Goal: Navigation & Orientation: Find specific page/section

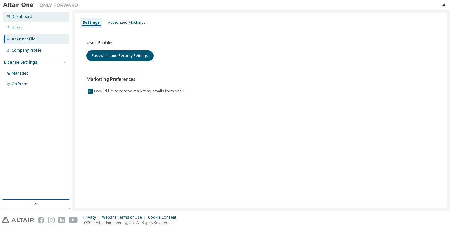
click at [27, 18] on div "Dashboard" at bounding box center [22, 16] width 21 height 5
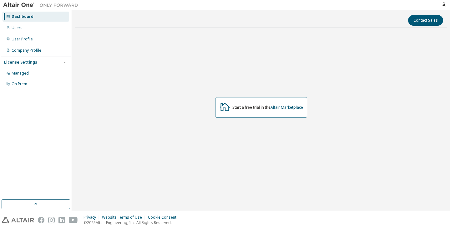
click at [288, 112] on div "Start a free trial in the Altair Marketplace" at bounding box center [261, 107] width 92 height 21
click at [39, 27] on div "Users" at bounding box center [36, 28] width 67 height 10
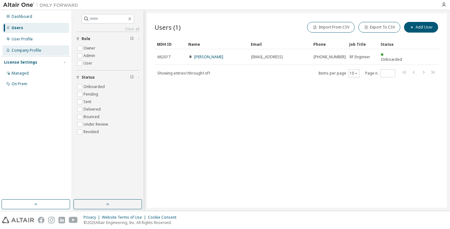
click at [30, 48] on div "Company Profile" at bounding box center [27, 50] width 30 height 5
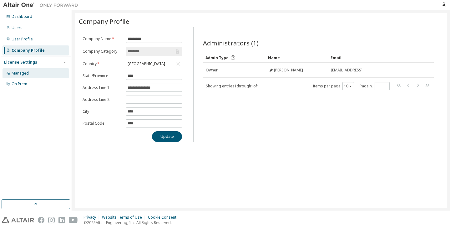
click at [40, 75] on div "Managed" at bounding box center [36, 73] width 67 height 10
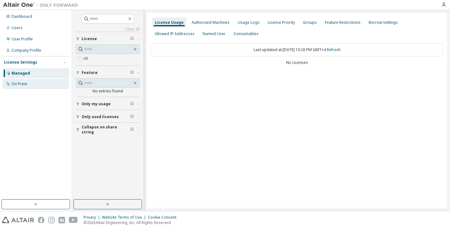
click at [36, 82] on div "On Prem" at bounding box center [36, 84] width 67 height 10
